Goal: Use online tool/utility: Utilize a website feature to perform a specific function

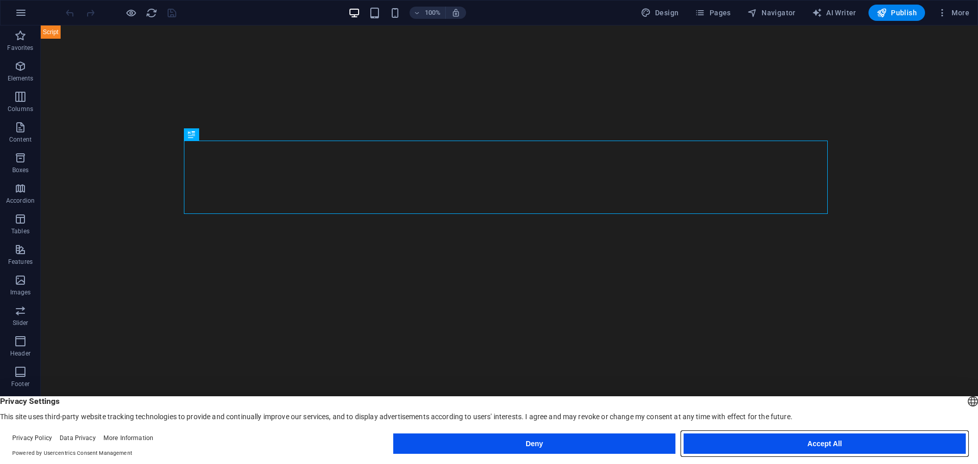
click at [844, 446] on button "Accept All" at bounding box center [825, 443] width 282 height 20
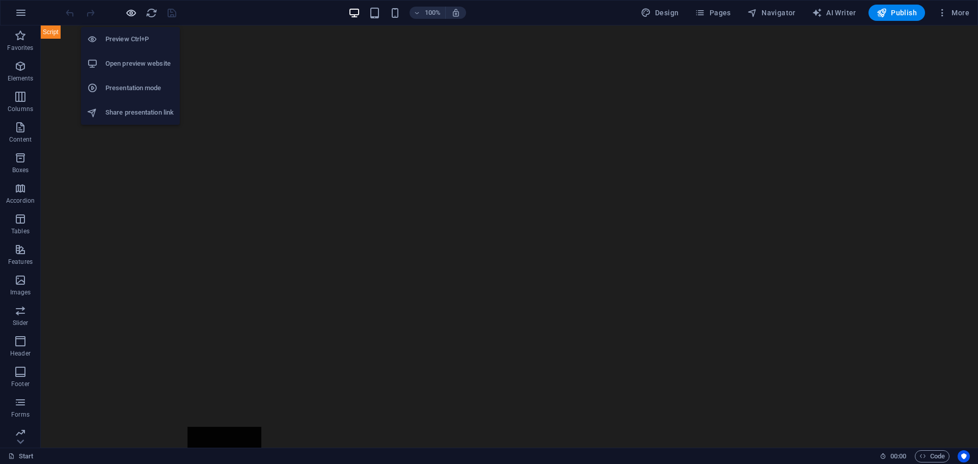
click at [130, 35] on h6 "Preview Ctrl+P" at bounding box center [139, 39] width 68 height 12
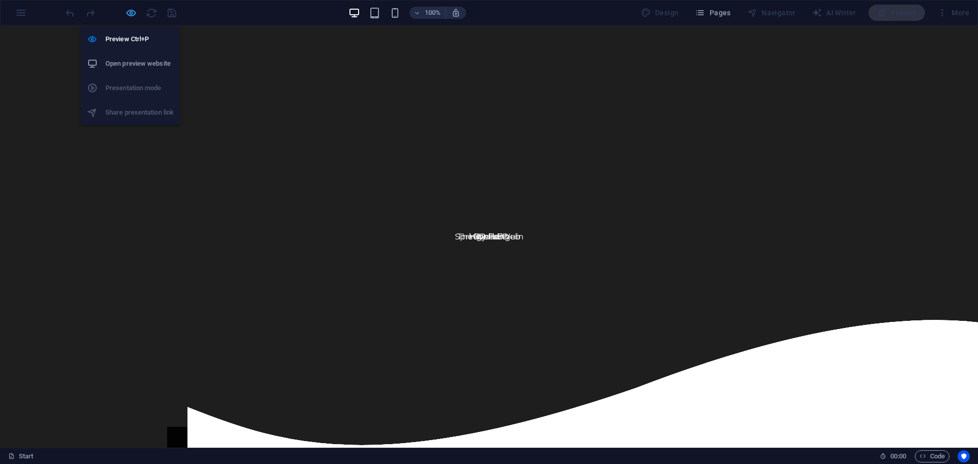
click at [130, 35] on h6 "Preview Ctrl+P" at bounding box center [139, 39] width 68 height 12
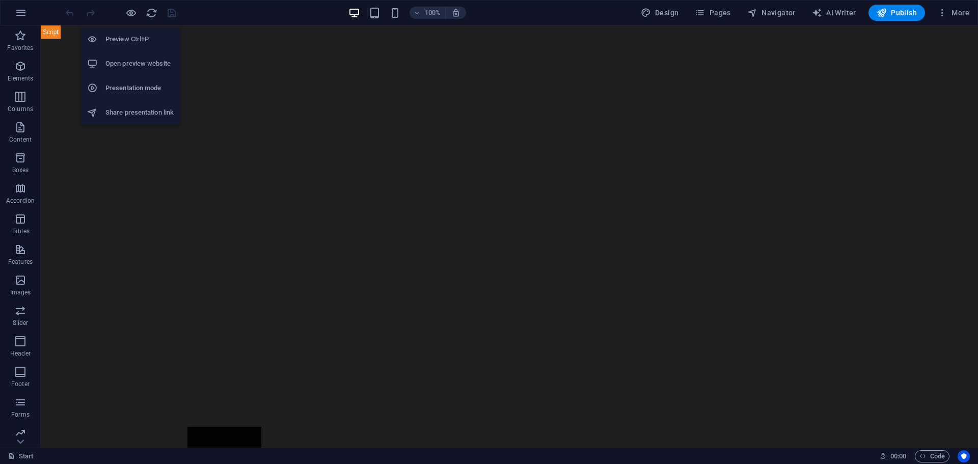
click at [143, 68] on h6 "Open preview website" at bounding box center [139, 64] width 68 height 12
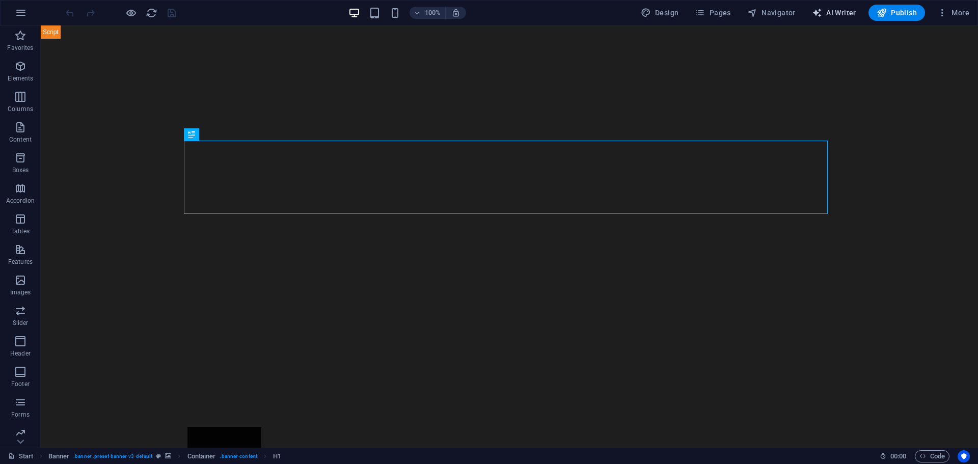
click at [843, 12] on span "AI Writer" at bounding box center [834, 13] width 44 height 10
select select "English"
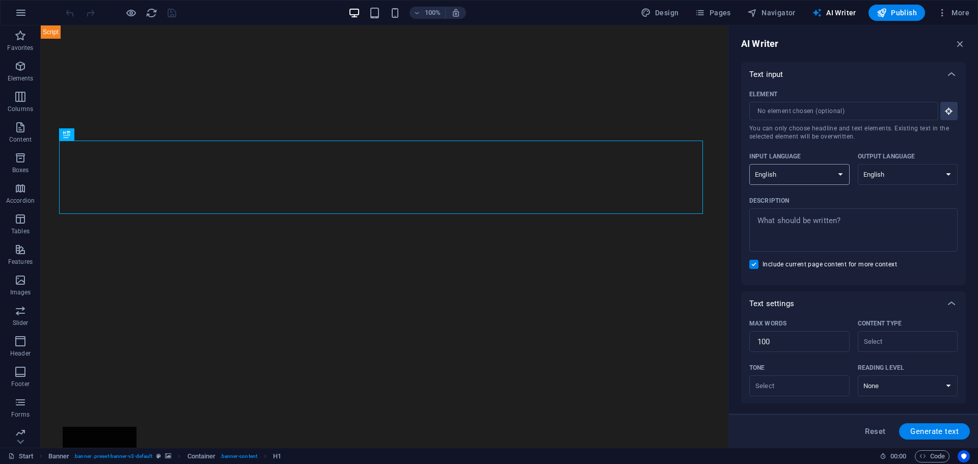
click at [812, 182] on select "Albanian Arabic Armenian Awadhi Azerbaijani Bashkir Basque Belarusian Bengali B…" at bounding box center [799, 174] width 100 height 21
select select "Spanish"
click at [749, 164] on select "Albanian Arabic Armenian Awadhi Azerbaijani Bashkir Basque Belarusian Bengali B…" at bounding box center [799, 174] width 100 height 21
click at [896, 178] on select "Albanian Arabic Armenian Awadhi Azerbaijani Bashkir Basque Belarusian Bengali B…" at bounding box center [908, 174] width 100 height 21
select select "Slovenian"
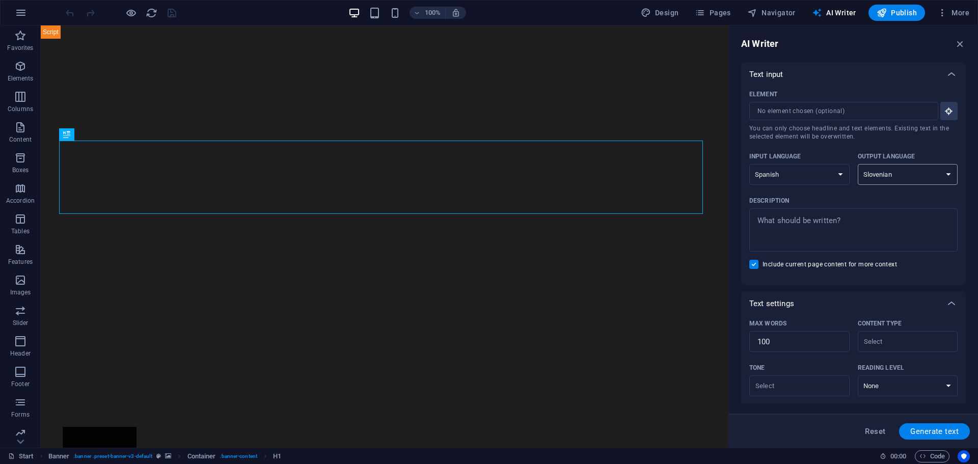
click at [858, 164] on select "Albanian Arabic Armenian Awadhi Azerbaijani Bashkir Basque Belarusian Bengali B…" at bounding box center [908, 174] width 100 height 21
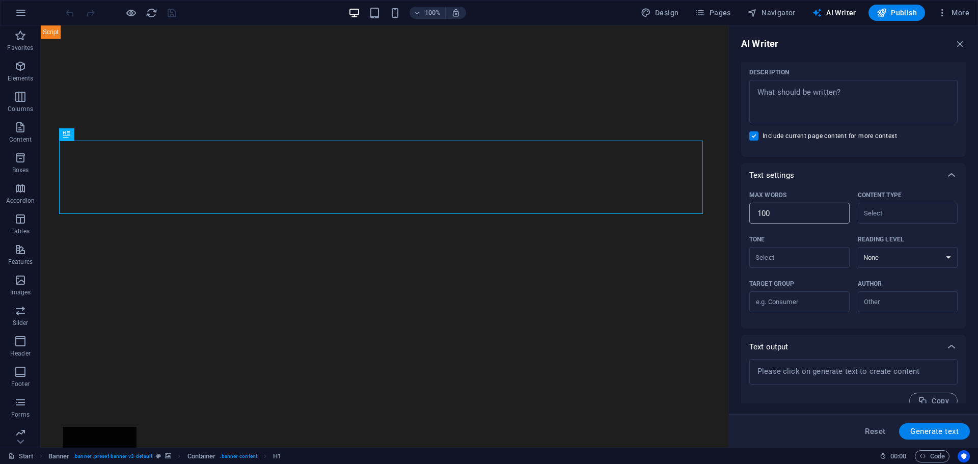
scroll to position [142, 0]
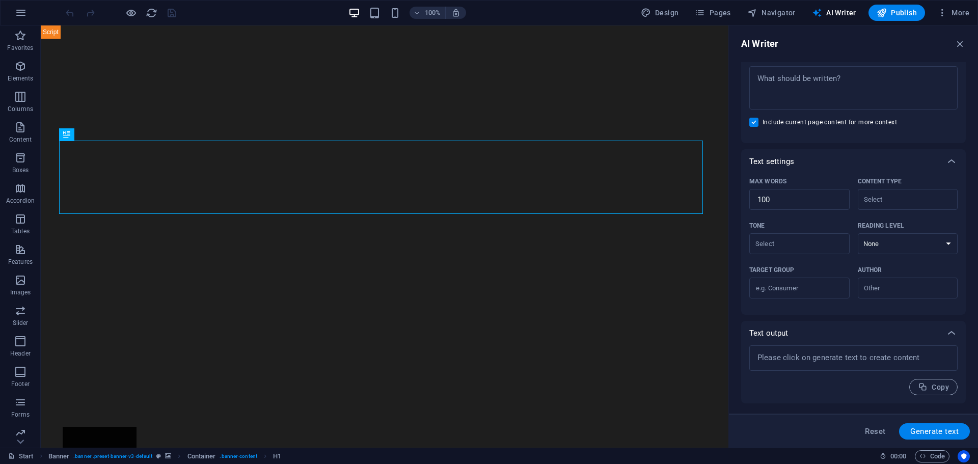
click at [955, 38] on div "AI Writer" at bounding box center [853, 44] width 225 height 12
click at [958, 42] on icon "button" at bounding box center [959, 43] width 11 height 11
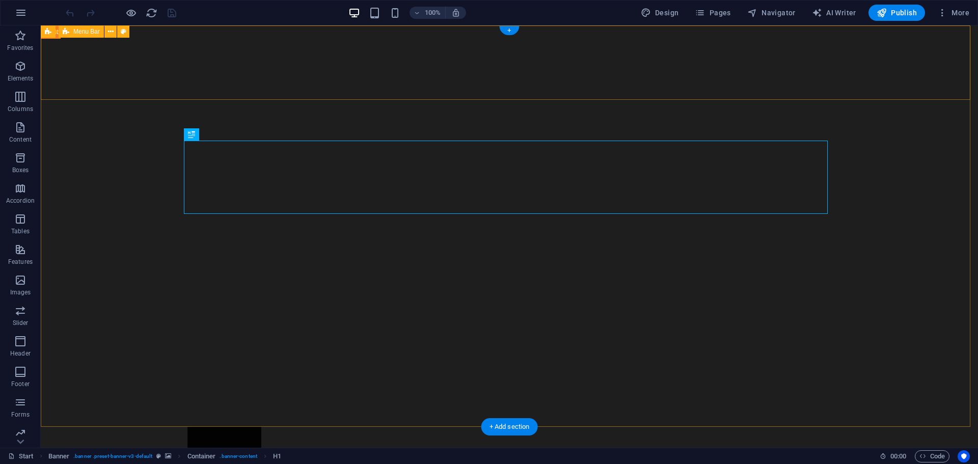
drag, startPoint x: 125, startPoint y: 103, endPoint x: 142, endPoint y: 108, distance: 17.2
